Goal: Information Seeking & Learning: Learn about a topic

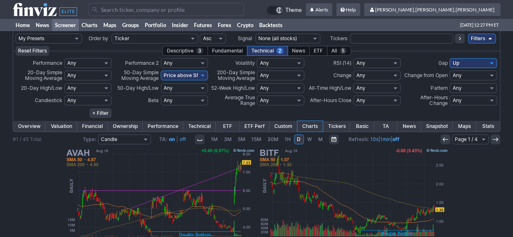
click at [73, 35] on select "My Presets -Save Screen -Edit Screens s: nuevo 2 2025 s: intradia s: CAIDA FUER…" at bounding box center [49, 39] width 66 height 10
click at [91, 26] on link "Charts" at bounding box center [90, 25] width 22 height 12
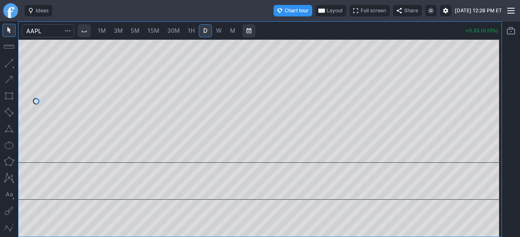
click at [85, 12] on div "Ideas" at bounding box center [93, 10] width 137 height 11
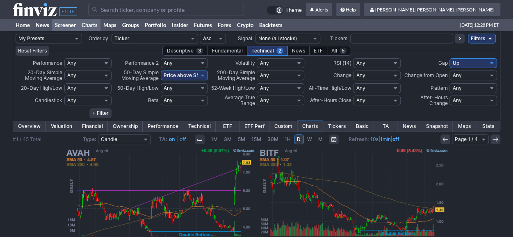
click at [88, 25] on link "Charts" at bounding box center [90, 25] width 22 height 12
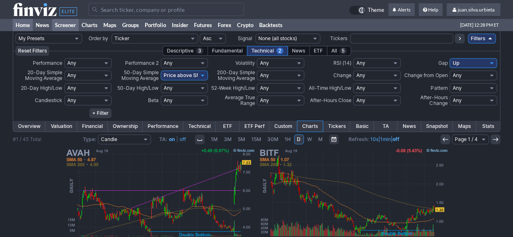
click at [26, 25] on link "Home" at bounding box center [23, 25] width 20 height 12
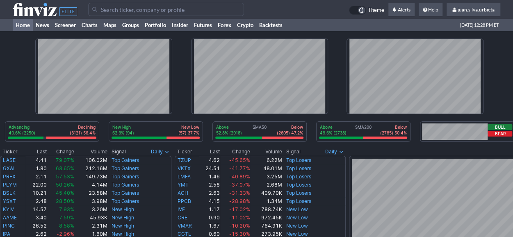
click at [66, 26] on link "Screener" at bounding box center [65, 25] width 27 height 12
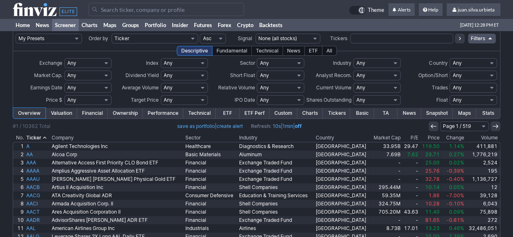
click at [292, 86] on select "Any Over 10 Over 5 Over 3 Over 2 Over 1.5 Over 1 Over 0.75 Over 0.5 Over 0.25 U…" at bounding box center [280, 88] width 47 height 10
select select "o1.5"
click at [257, 83] on select "Any Over 10 Over 5 Over 3 Over 2 Over 1.5 Over 1 Over 0.75 Over 0.5 Over 0.25 U…" at bounding box center [280, 88] width 47 height 10
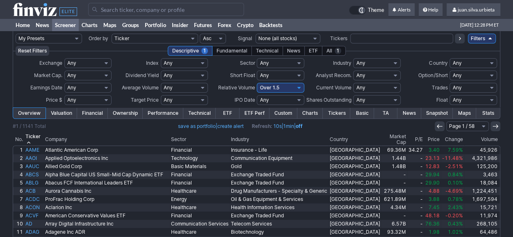
click at [384, 88] on select "Any Under 50K Under 100K Under 500K Under 750K Under 1M Over 0 Over 50K Over 10…" at bounding box center [376, 88] width 47 height 10
select select "o500"
click at [353, 83] on select "Any Under 50K Under 100K Under 500K Under 750K Under 1M Over 0 Over 50K Over 10…" at bounding box center [376, 88] width 47 height 10
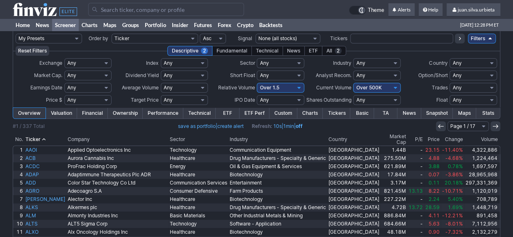
click at [234, 51] on div "Fundamental" at bounding box center [232, 51] width 40 height 10
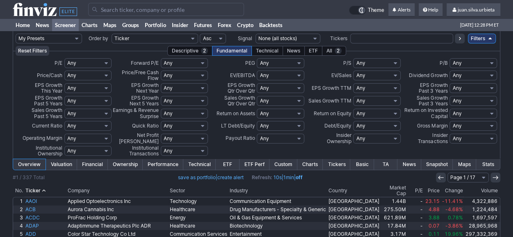
click at [263, 50] on div "Technical" at bounding box center [268, 51] width 32 height 10
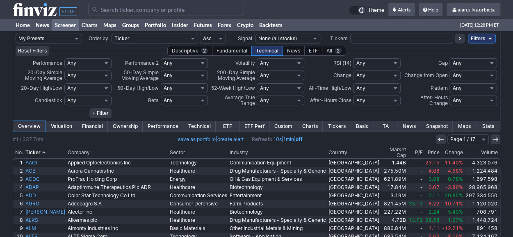
click at [99, 74] on select "Any Price below SMA20 Price 10% below SMA20 Price 20% below SMA20 Price 30% bel…" at bounding box center [87, 76] width 47 height 10
select select "pa"
click at [64, 71] on select "Any Price below SMA20 Price 10% below SMA20 Price 20% below SMA20 Price 30% bel…" at bounding box center [87, 76] width 47 height 10
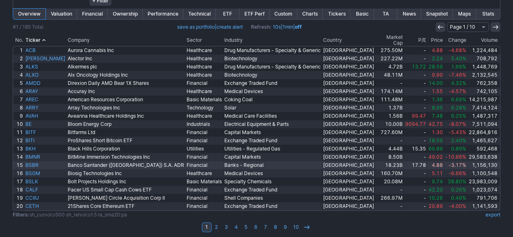
scroll to position [30, 0]
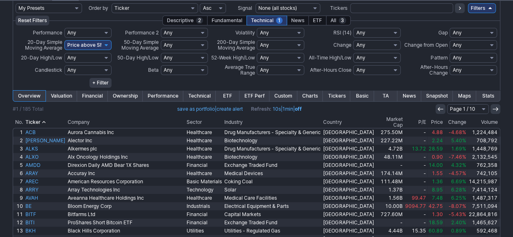
click at [233, 19] on div "Fundamental" at bounding box center [227, 21] width 40 height 10
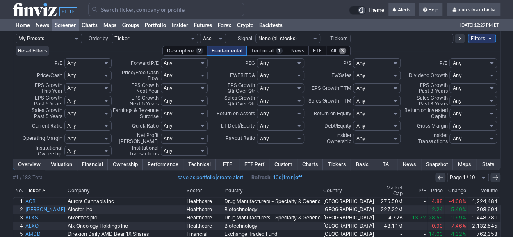
click at [332, 50] on div "All 3" at bounding box center [338, 51] width 25 height 10
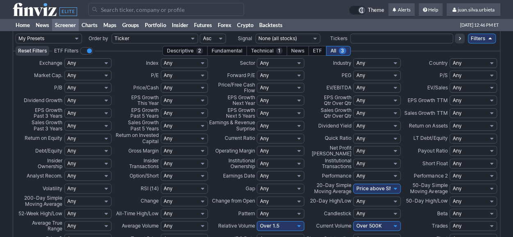
click at [69, 24] on link "Screener" at bounding box center [65, 25] width 27 height 12
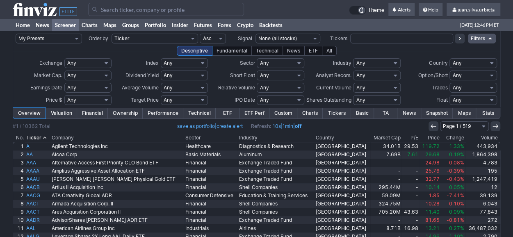
click at [76, 38] on select "My Presets -Save Screen -Edit Screens s: nuevo 2 2025 s: intradia s: CAIDA FUER…" at bounding box center [49, 39] width 66 height 10
click at [16, 34] on select "My Presets -Save Screen -Edit Screens s: nuevo 2 2025 s: intradia s: CAIDA FUER…" at bounding box center [49, 39] width 66 height 10
select select "My Presets"
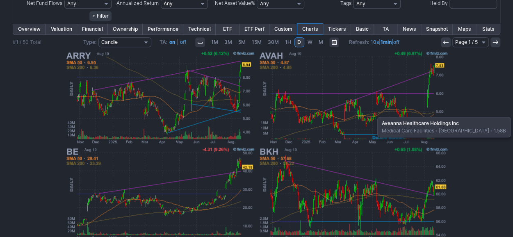
scroll to position [433, 0]
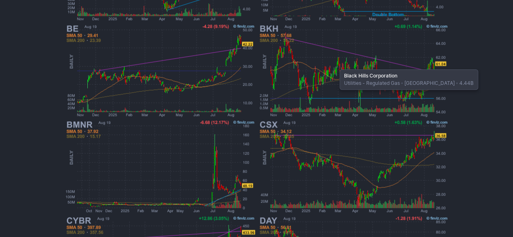
click at [336, 65] on img at bounding box center [353, 71] width 192 height 96
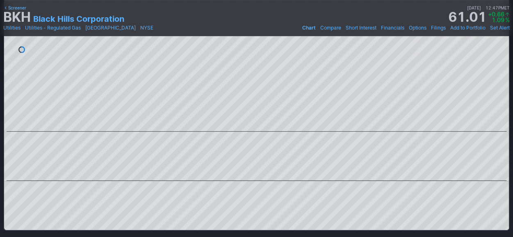
scroll to position [123, 0]
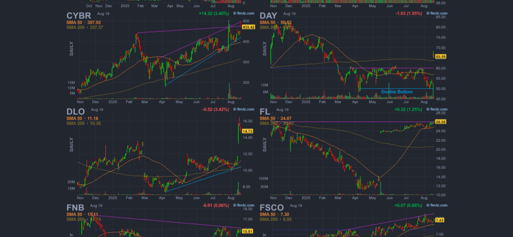
scroll to position [720, 0]
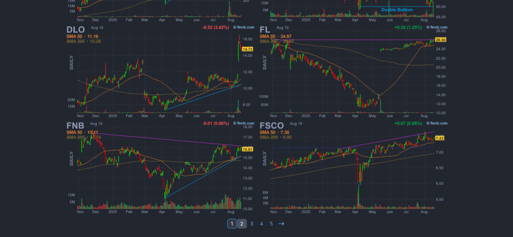
click at [240, 222] on link "2" at bounding box center [242, 224] width 10 height 10
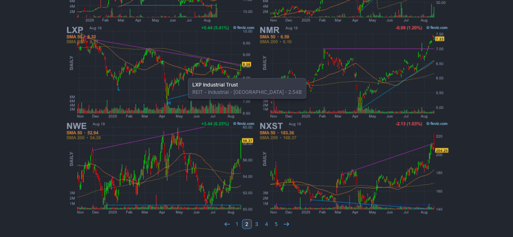
scroll to position [720, 0]
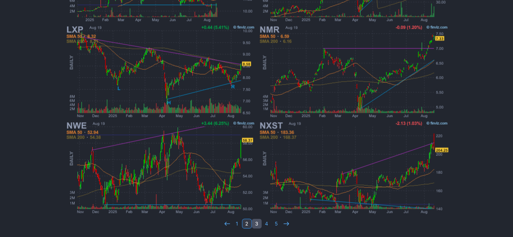
click at [259, 223] on link "3" at bounding box center [257, 224] width 10 height 10
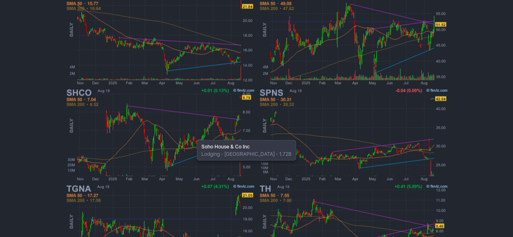
scroll to position [720, 0]
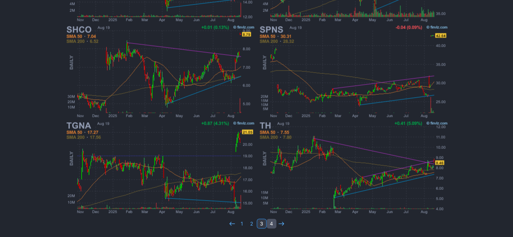
click at [275, 224] on link "4" at bounding box center [272, 224] width 10 height 10
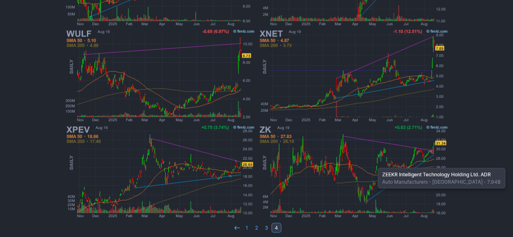
scroll to position [720, 0]
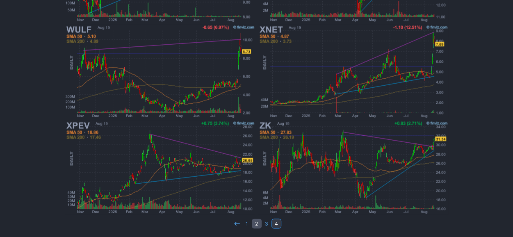
click at [259, 225] on link "2" at bounding box center [257, 224] width 10 height 10
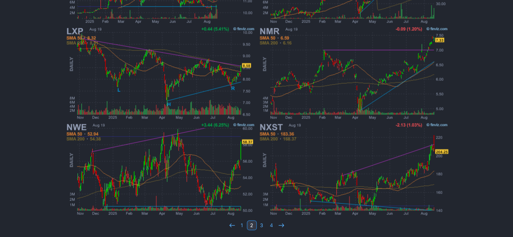
scroll to position [720, 0]
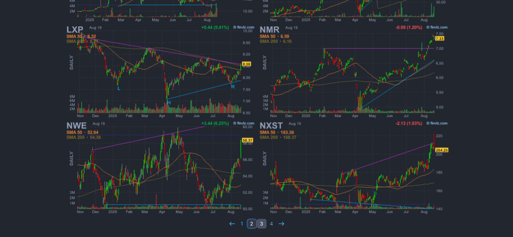
click at [261, 223] on link "3" at bounding box center [262, 224] width 10 height 10
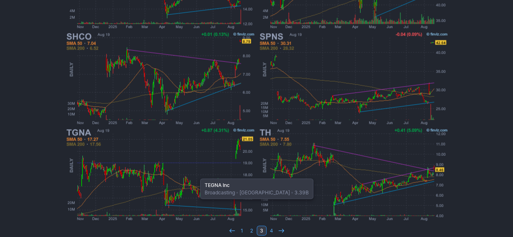
scroll to position [720, 0]
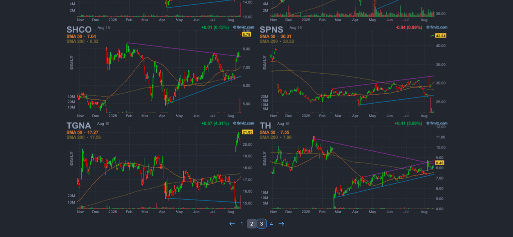
click at [249, 221] on link "2" at bounding box center [252, 224] width 10 height 10
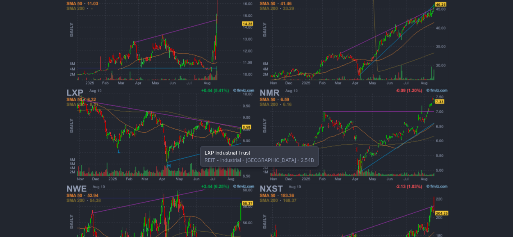
scroll to position [720, 0]
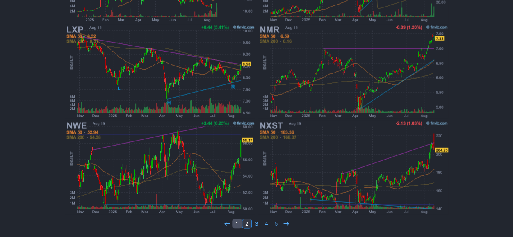
click at [236, 219] on link "1" at bounding box center [237, 224] width 10 height 10
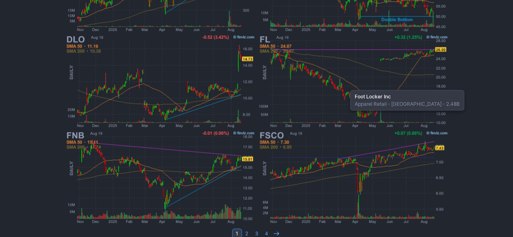
scroll to position [720, 0]
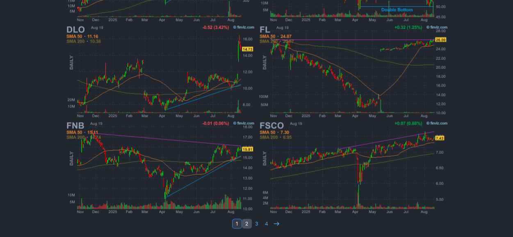
click at [246, 223] on link "2" at bounding box center [247, 224] width 10 height 10
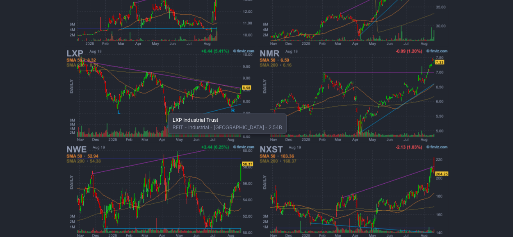
scroll to position [720, 0]
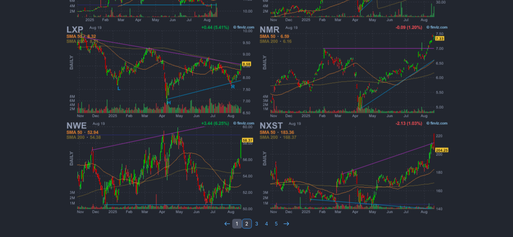
click at [235, 224] on link "1" at bounding box center [237, 224] width 10 height 10
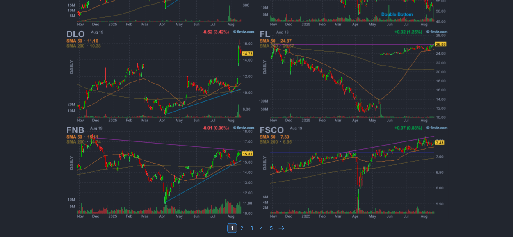
scroll to position [720, 0]
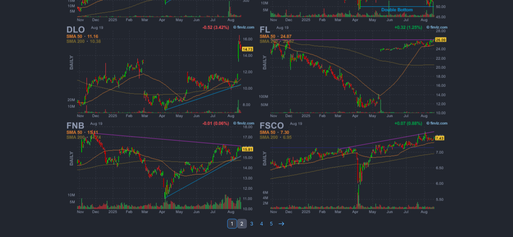
click at [244, 226] on link "2" at bounding box center [242, 224] width 10 height 10
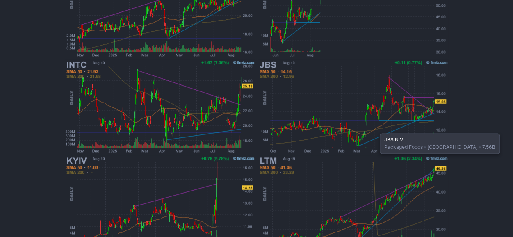
scroll to position [657, 0]
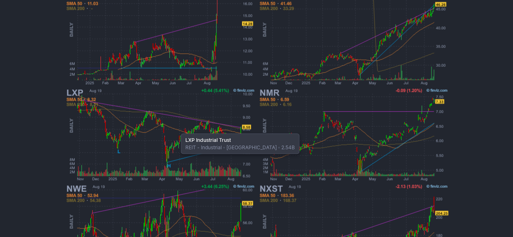
click at [177, 129] on img at bounding box center [160, 135] width 192 height 96
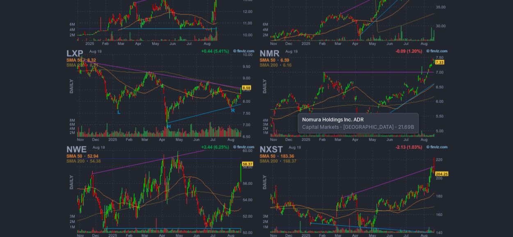
scroll to position [720, 0]
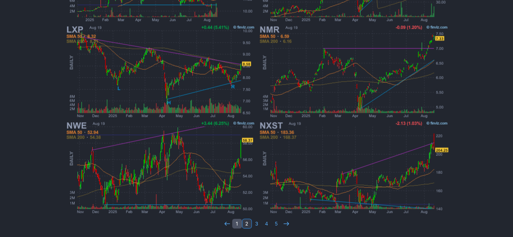
click at [237, 224] on link "1" at bounding box center [237, 224] width 10 height 10
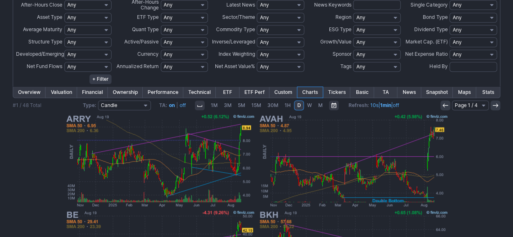
scroll to position [369, 0]
